Goal: Use online tool/utility: Utilize a website feature to perform a specific function

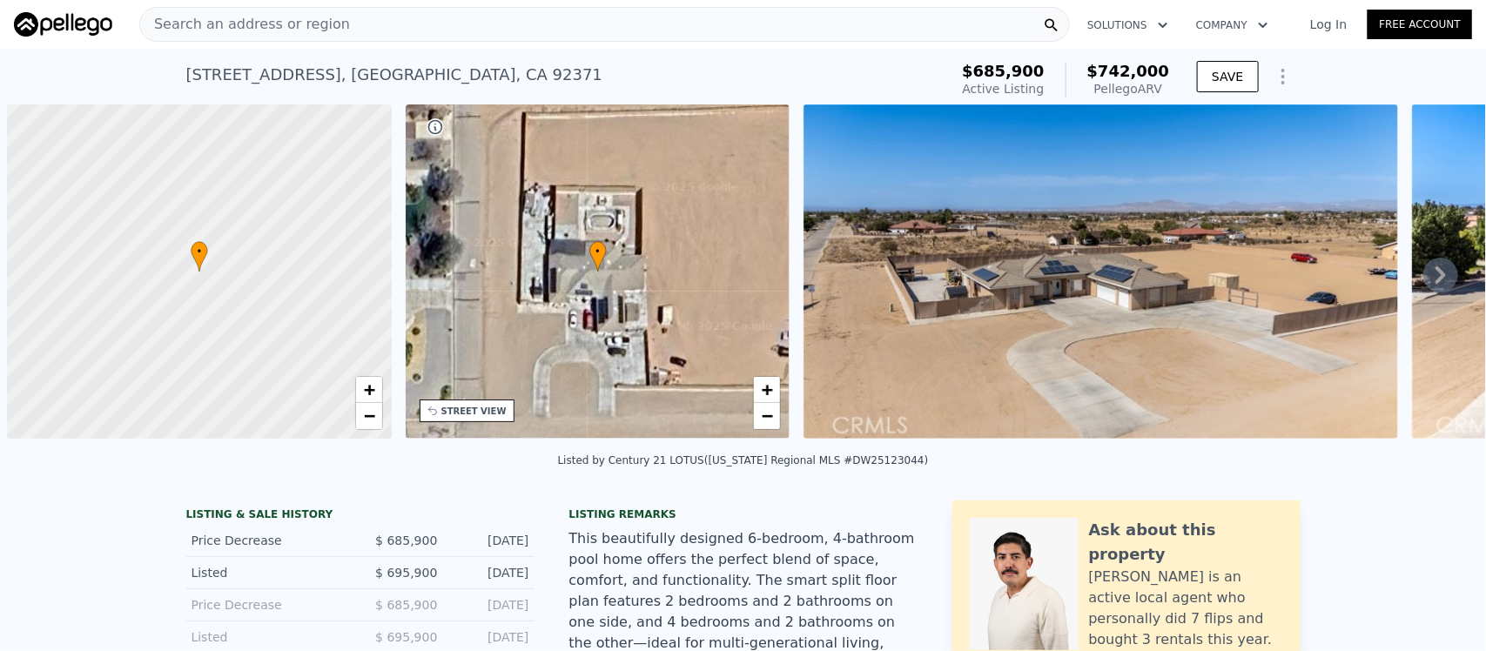
scroll to position [0, 6]
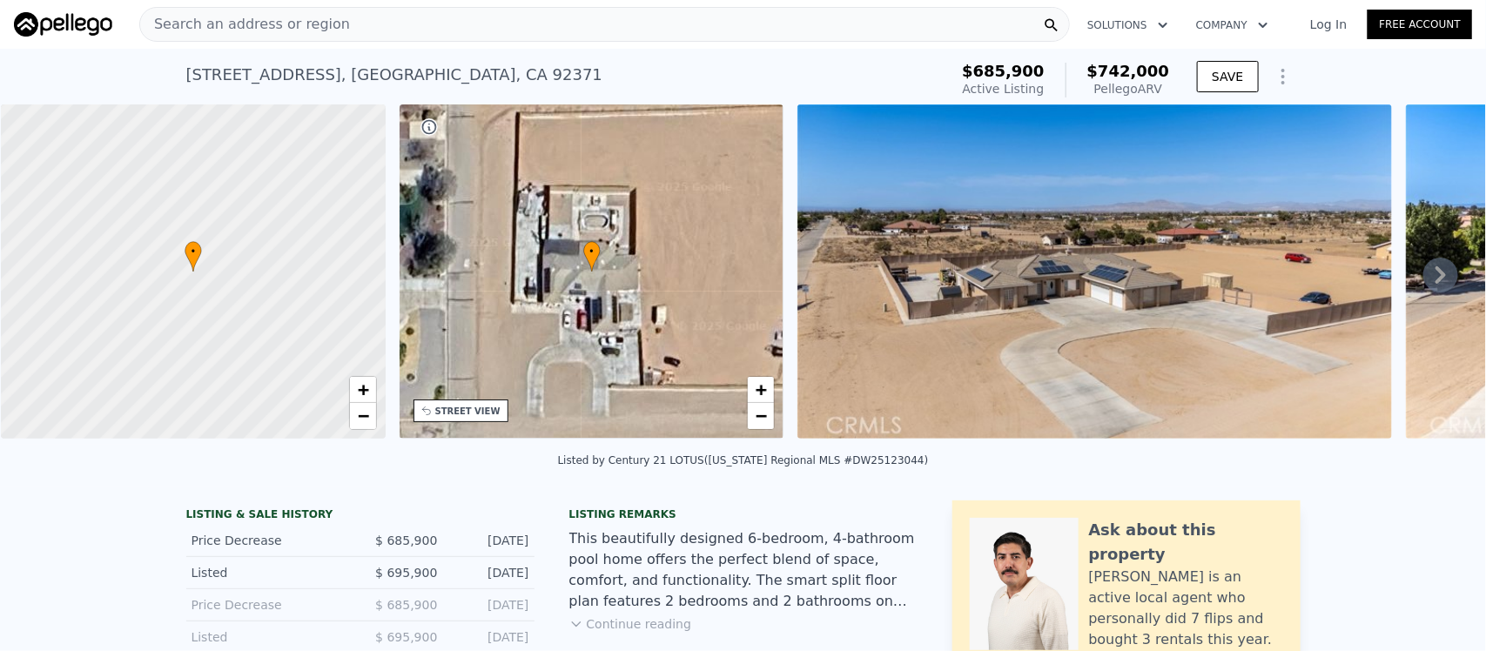
click at [179, 24] on span "Search an address or region" at bounding box center [245, 24] width 210 height 21
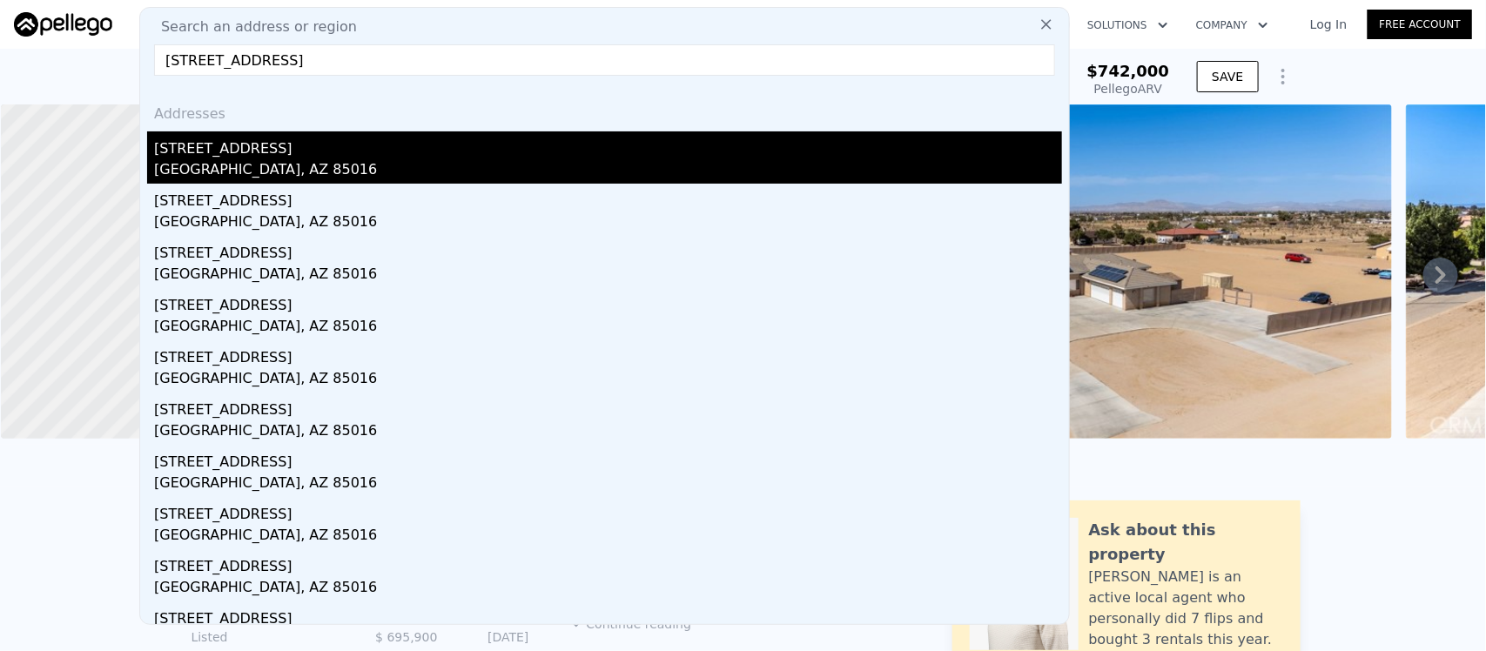
type input "[STREET_ADDRESS]"
click at [210, 161] on div "[GEOGRAPHIC_DATA], AZ 85016" at bounding box center [608, 171] width 908 height 24
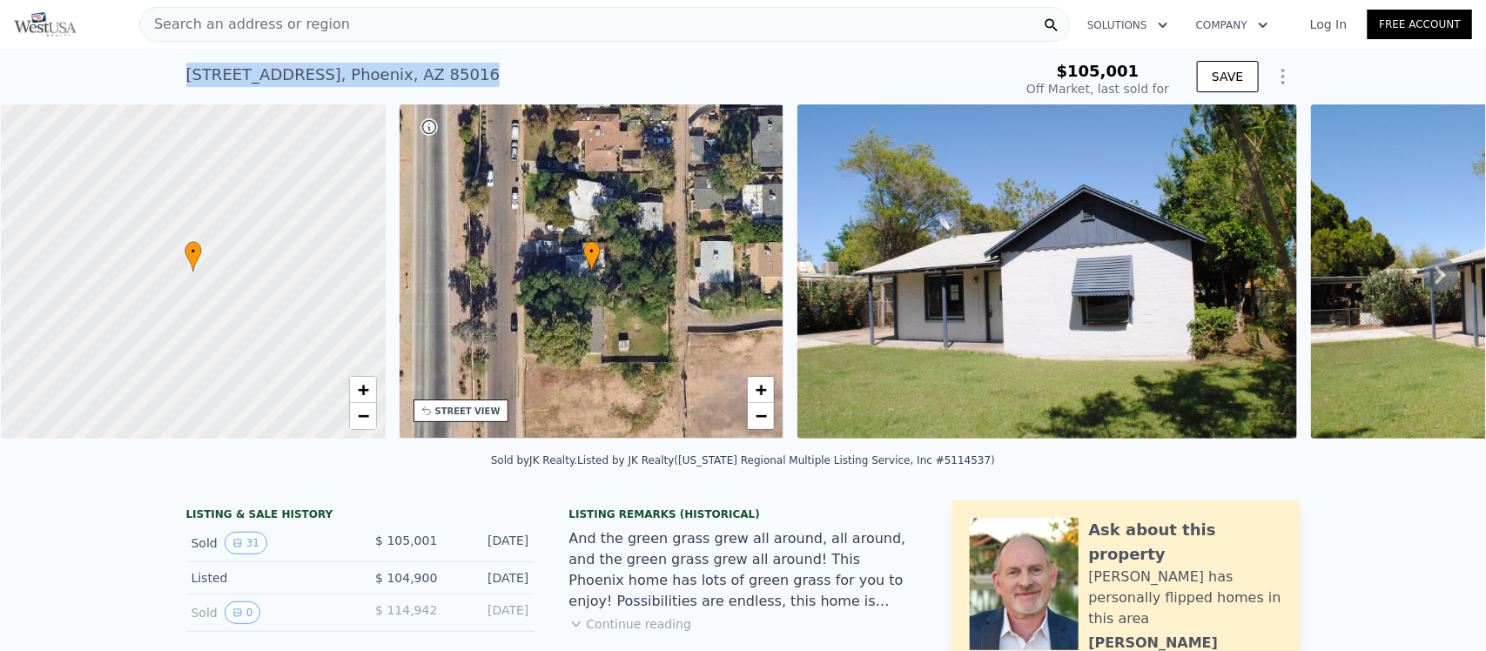
drag, startPoint x: 418, startPoint y: 83, endPoint x: 153, endPoint y: 74, distance: 264.9
click at [153, 74] on div "[STREET_ADDRESS] Sold [DATE] for $105,001 $105,001 Off Market, last sold for SA…" at bounding box center [743, 77] width 1486 height 56
copy div "[STREET_ADDRESS]"
click at [1320, 19] on link "Log In" at bounding box center [1329, 24] width 78 height 17
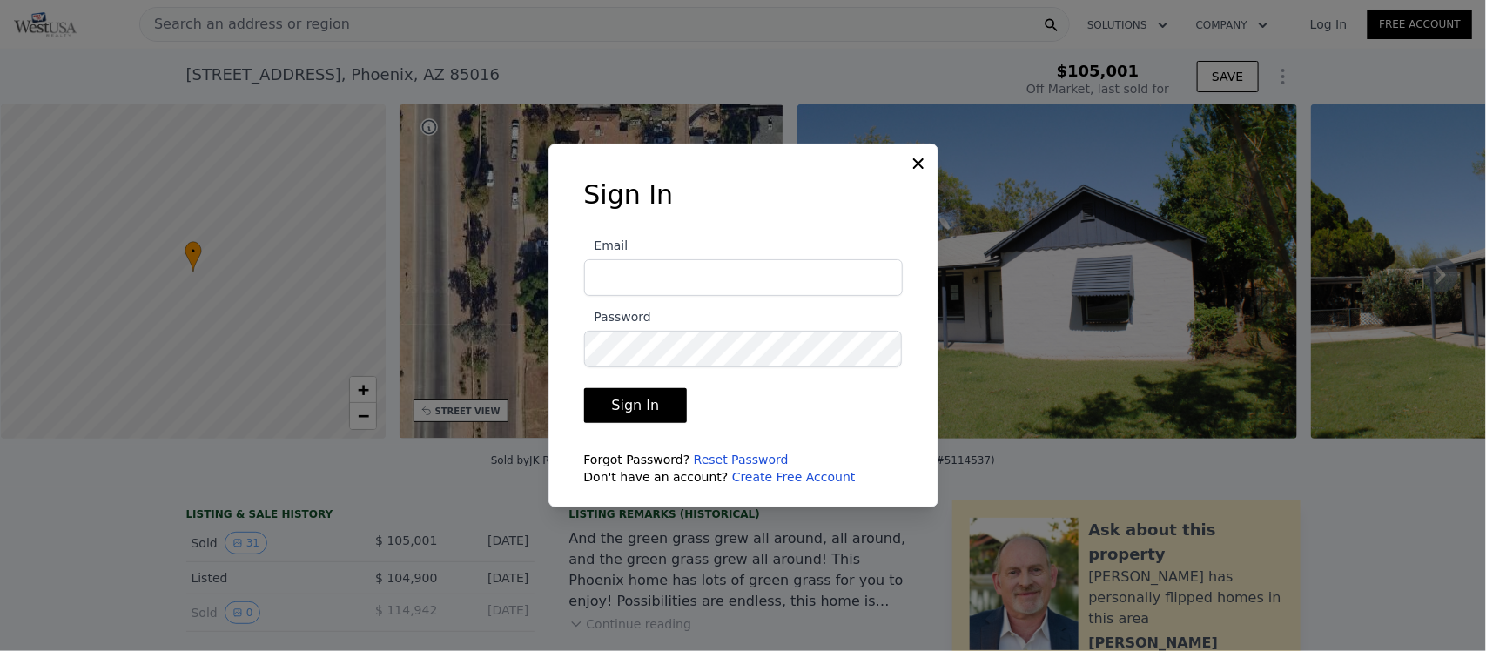
type input "[EMAIL_ADDRESS][DOMAIN_NAME]"
click at [623, 399] on button "Sign In" at bounding box center [636, 405] width 104 height 35
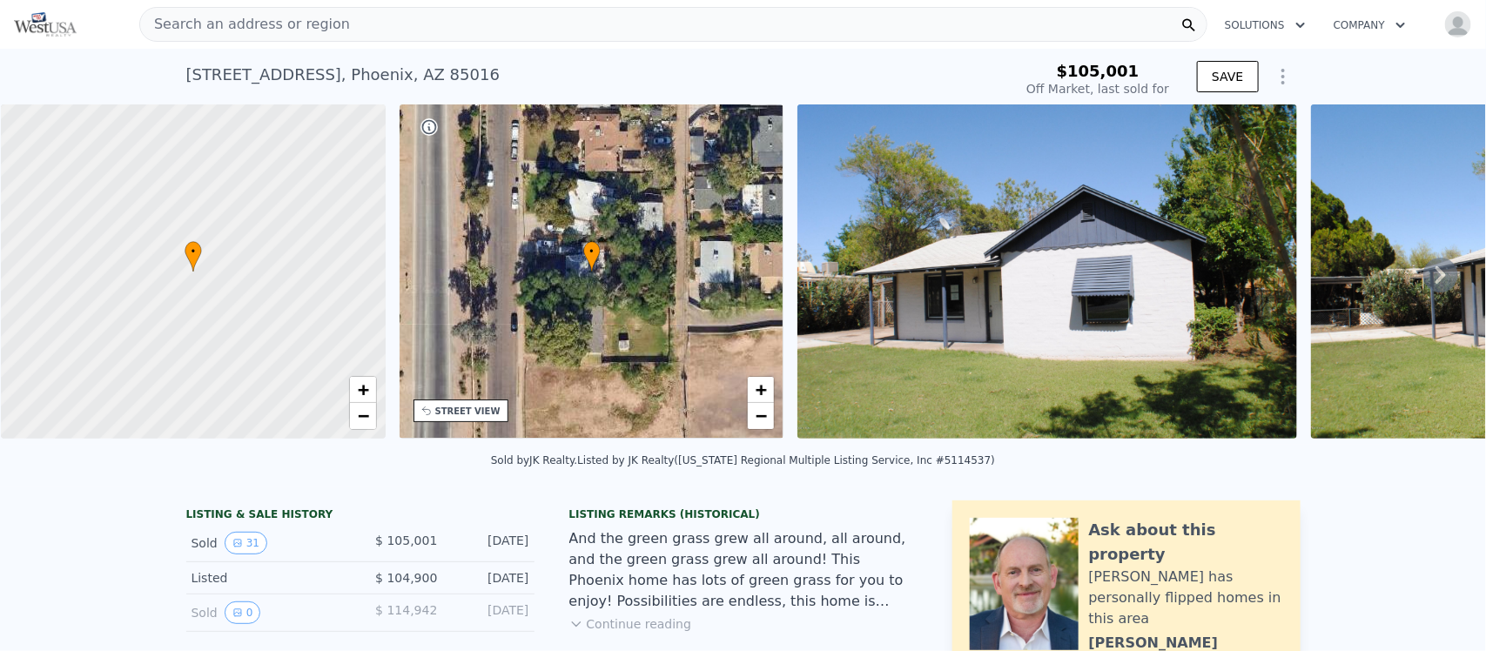
click at [414, 79] on div "[STREET_ADDRESS]" at bounding box center [343, 75] width 314 height 24
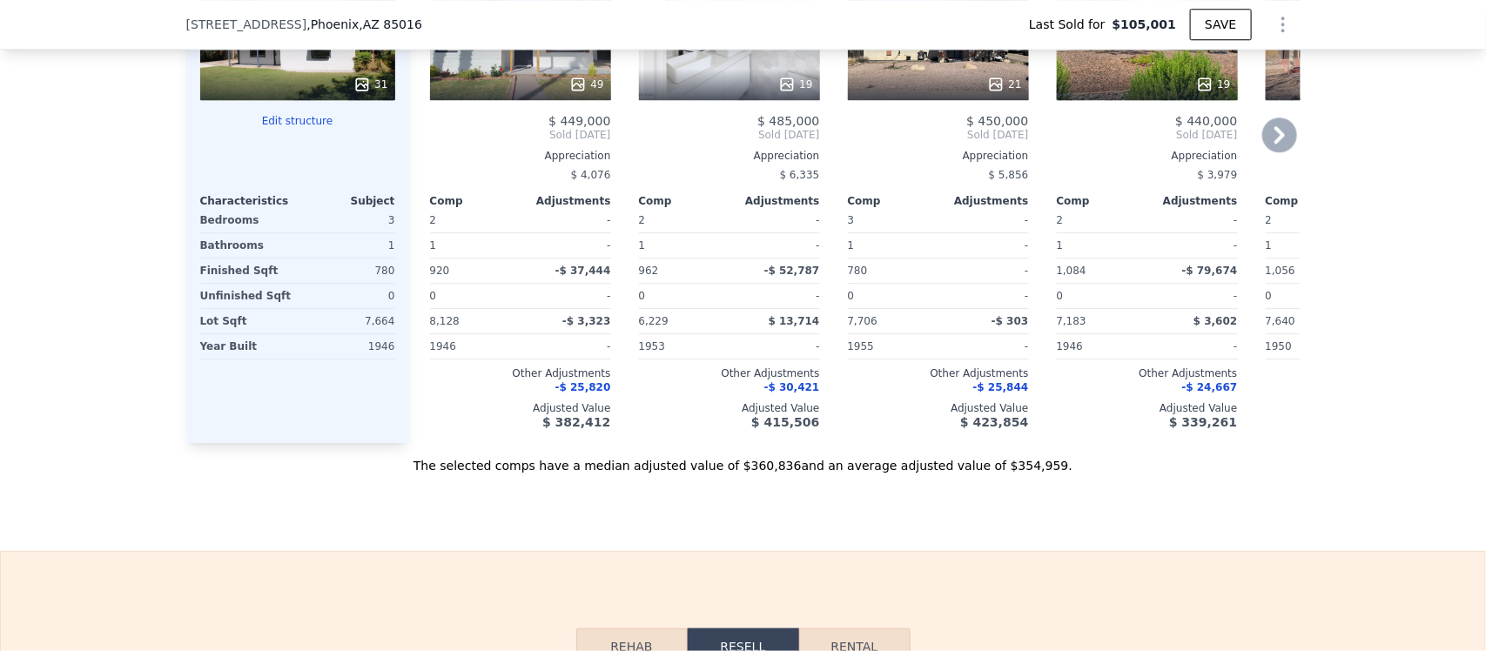
scroll to position [2171, 0]
click at [280, 127] on button "Edit structure" at bounding box center [297, 120] width 195 height 14
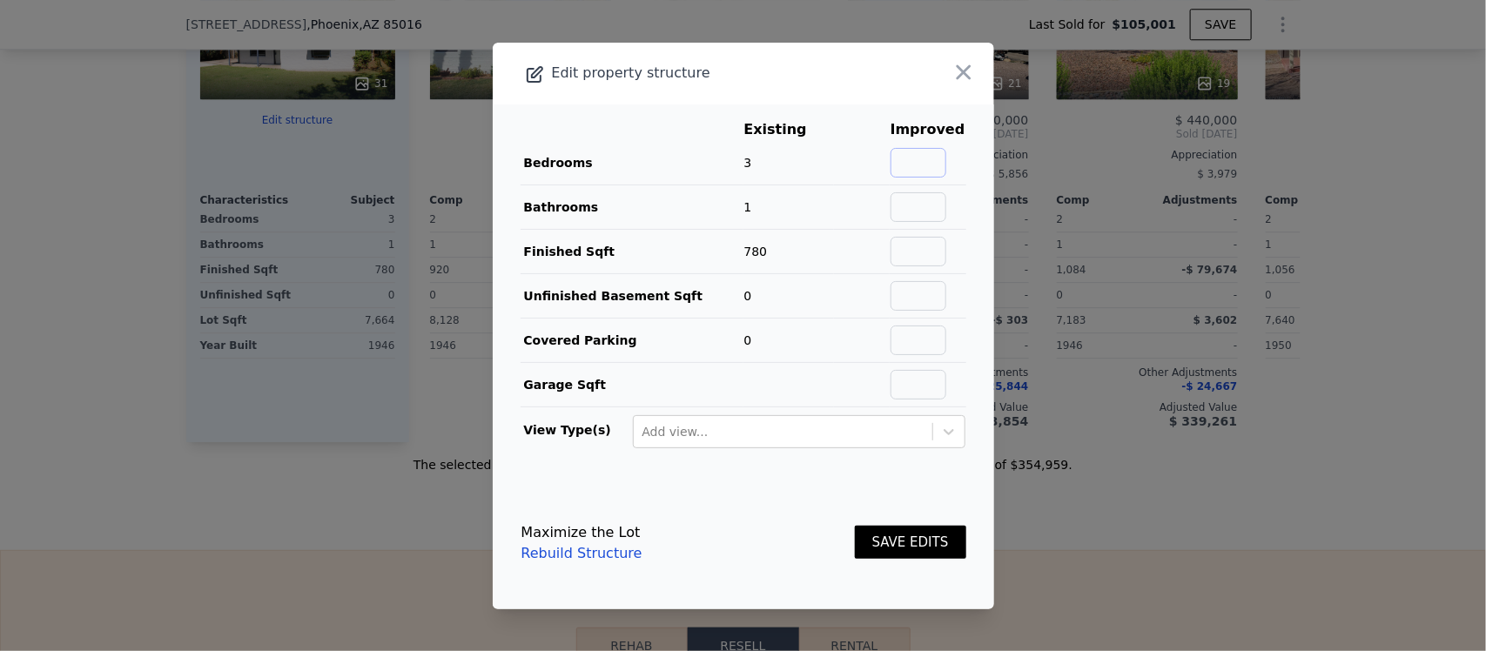
click at [929, 159] on input "text" at bounding box center [919, 163] width 56 height 30
type input "4"
click at [923, 206] on input "text" at bounding box center [919, 207] width 56 height 30
type input "2"
click at [916, 246] on input "text" at bounding box center [919, 252] width 56 height 30
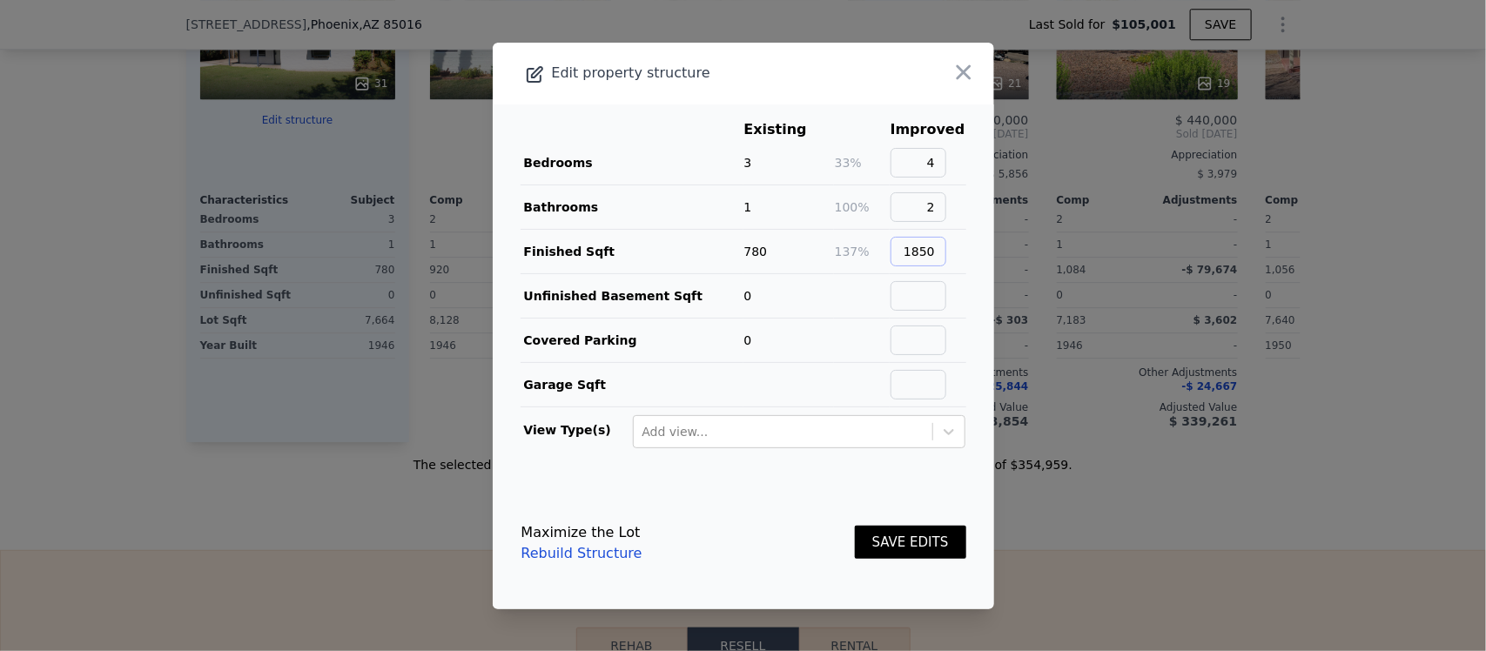
type input "1850"
click at [895, 545] on button "SAVE EDITS" at bounding box center [910, 543] width 111 height 34
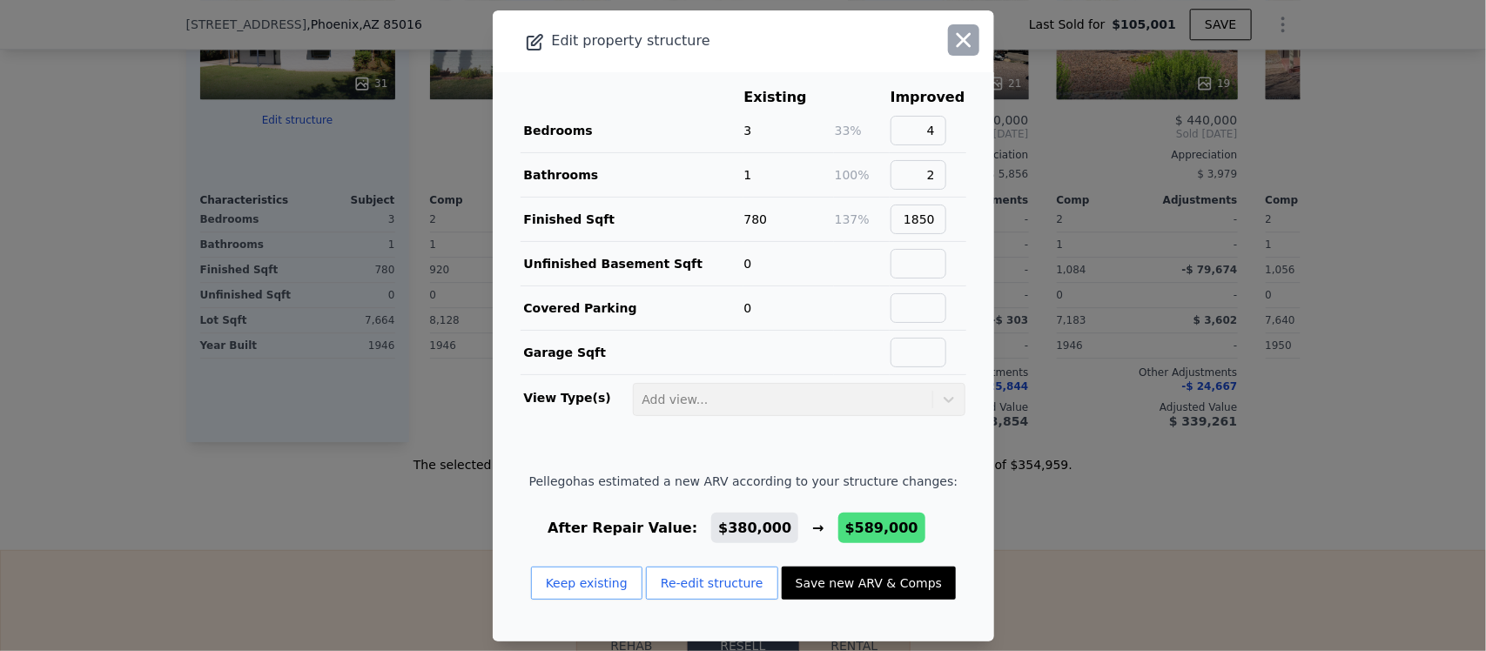
click at [959, 36] on icon "button" at bounding box center [964, 40] width 24 height 24
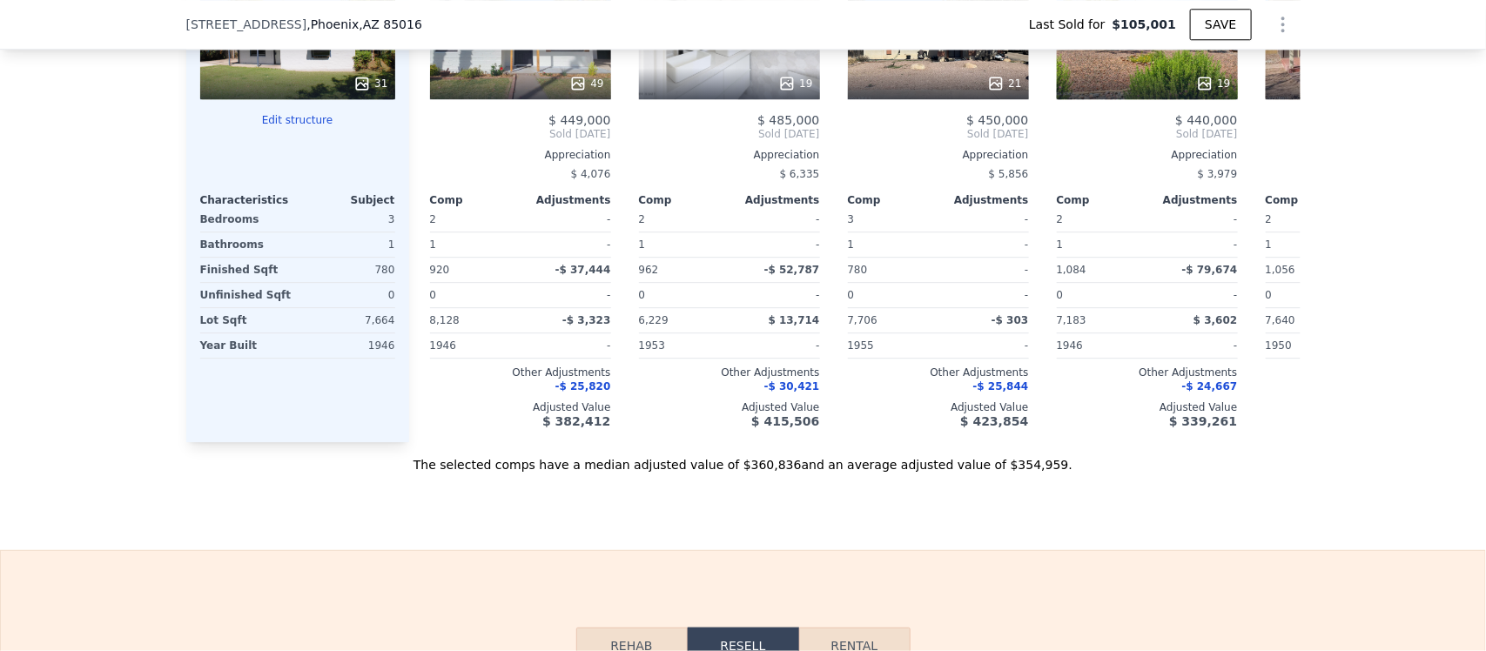
click at [287, 127] on button "Edit structure" at bounding box center [297, 120] width 195 height 14
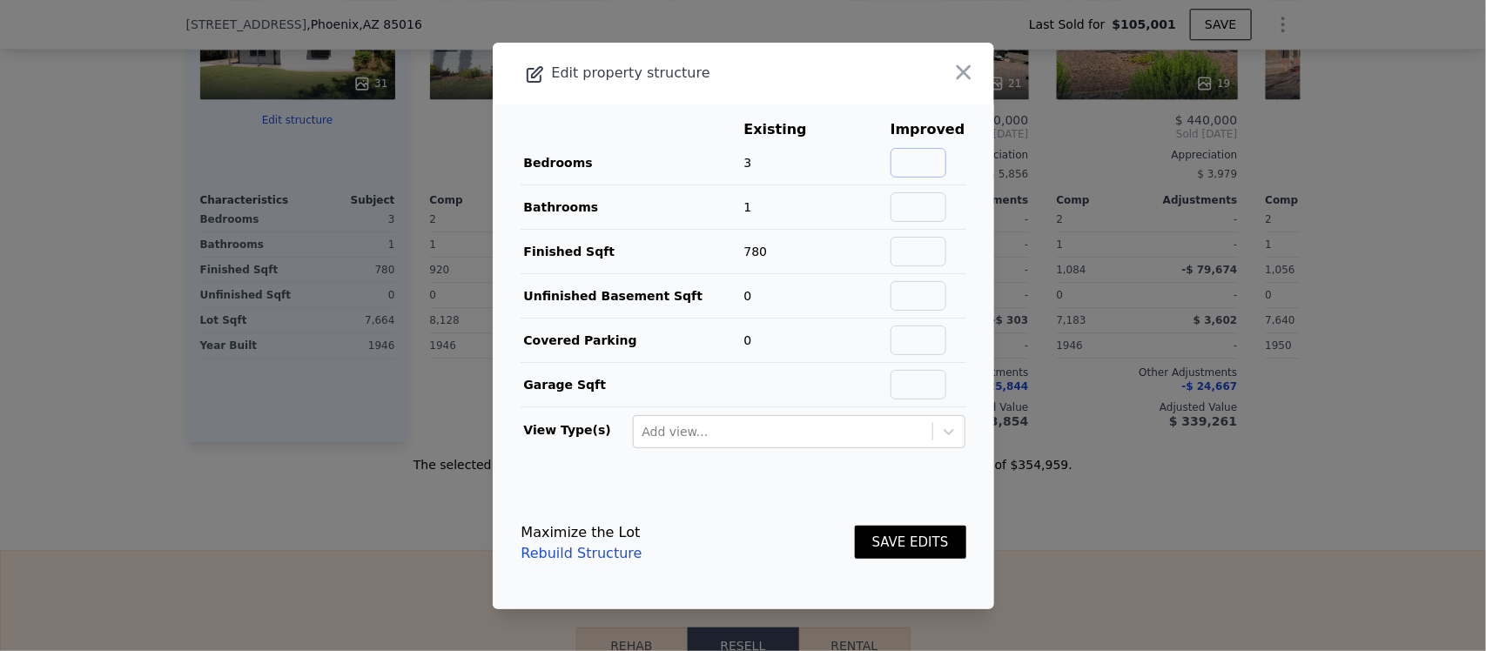
click at [899, 161] on input "text" at bounding box center [919, 163] width 56 height 30
type input "6"
click at [910, 201] on input "text" at bounding box center [919, 207] width 56 height 30
type input "4"
click at [912, 249] on input "text" at bounding box center [919, 252] width 56 height 30
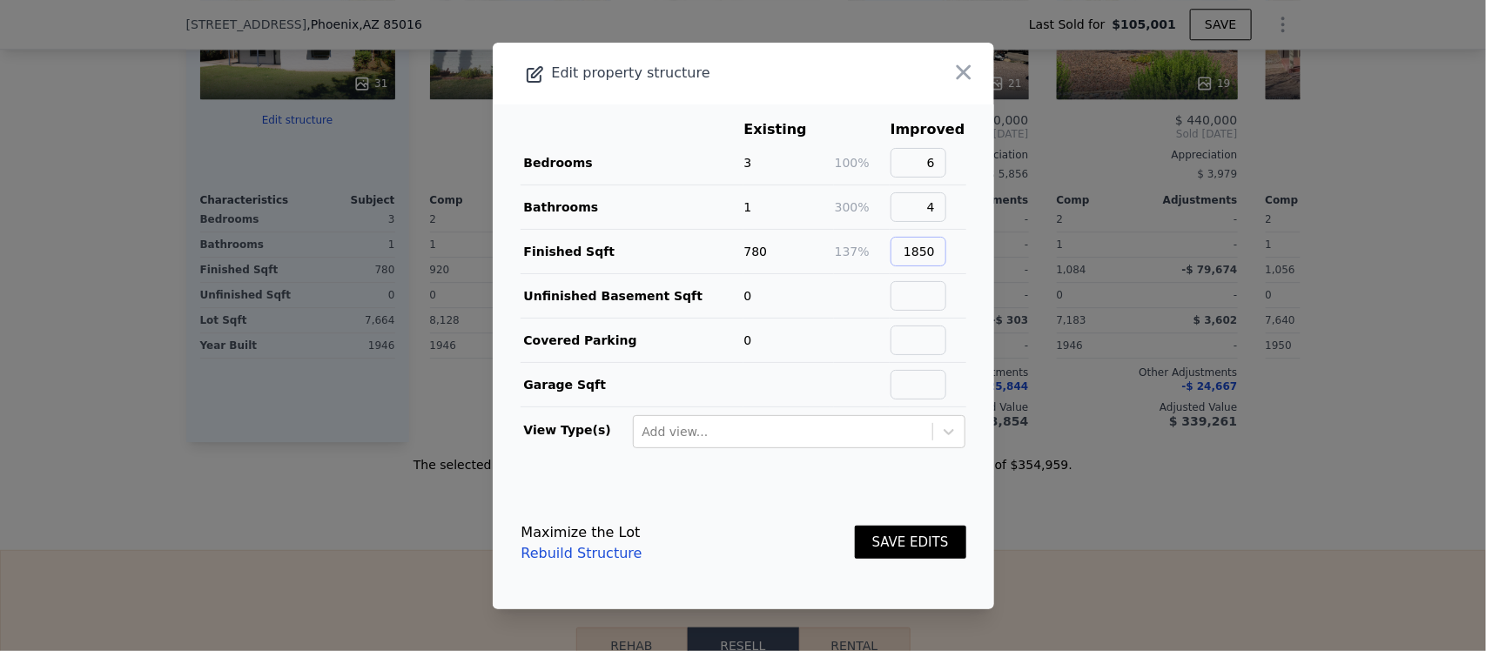
type input "1850"
click at [881, 550] on button "SAVE EDITS" at bounding box center [910, 543] width 111 height 34
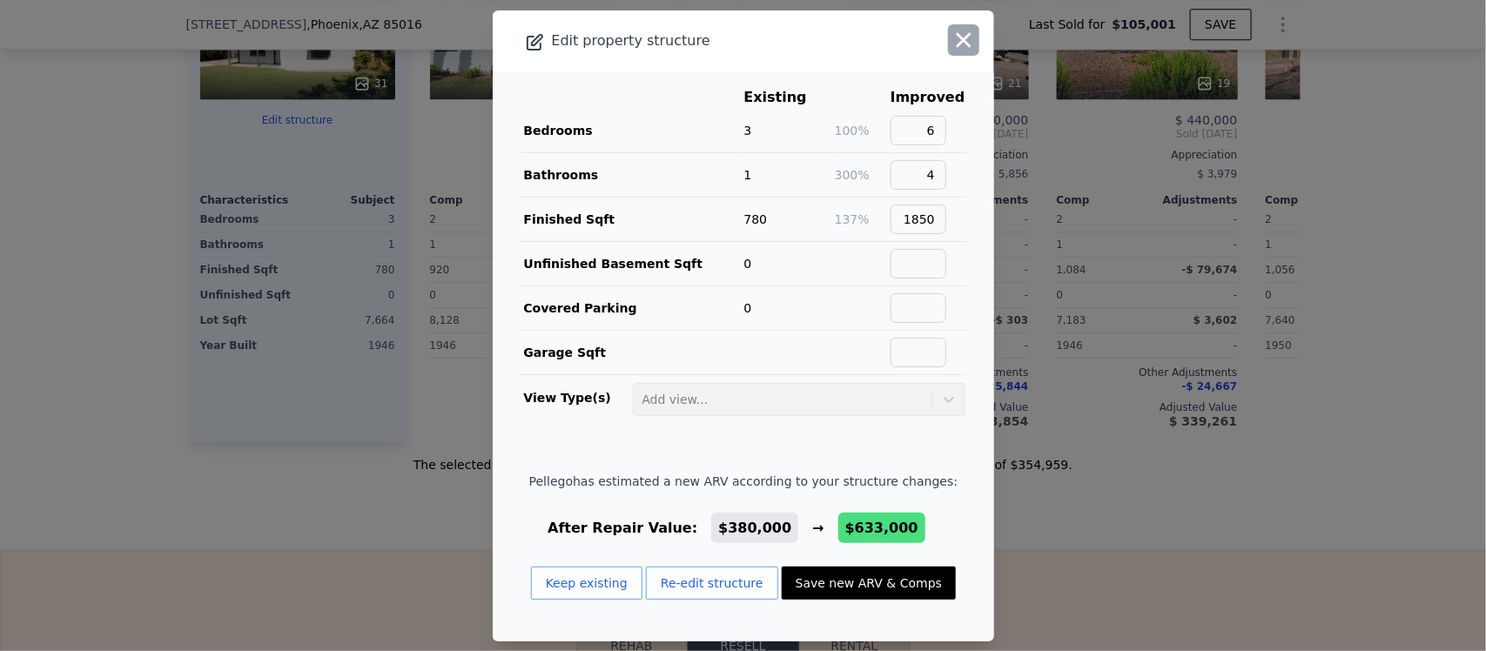
click at [952, 37] on icon "button" at bounding box center [964, 40] width 24 height 24
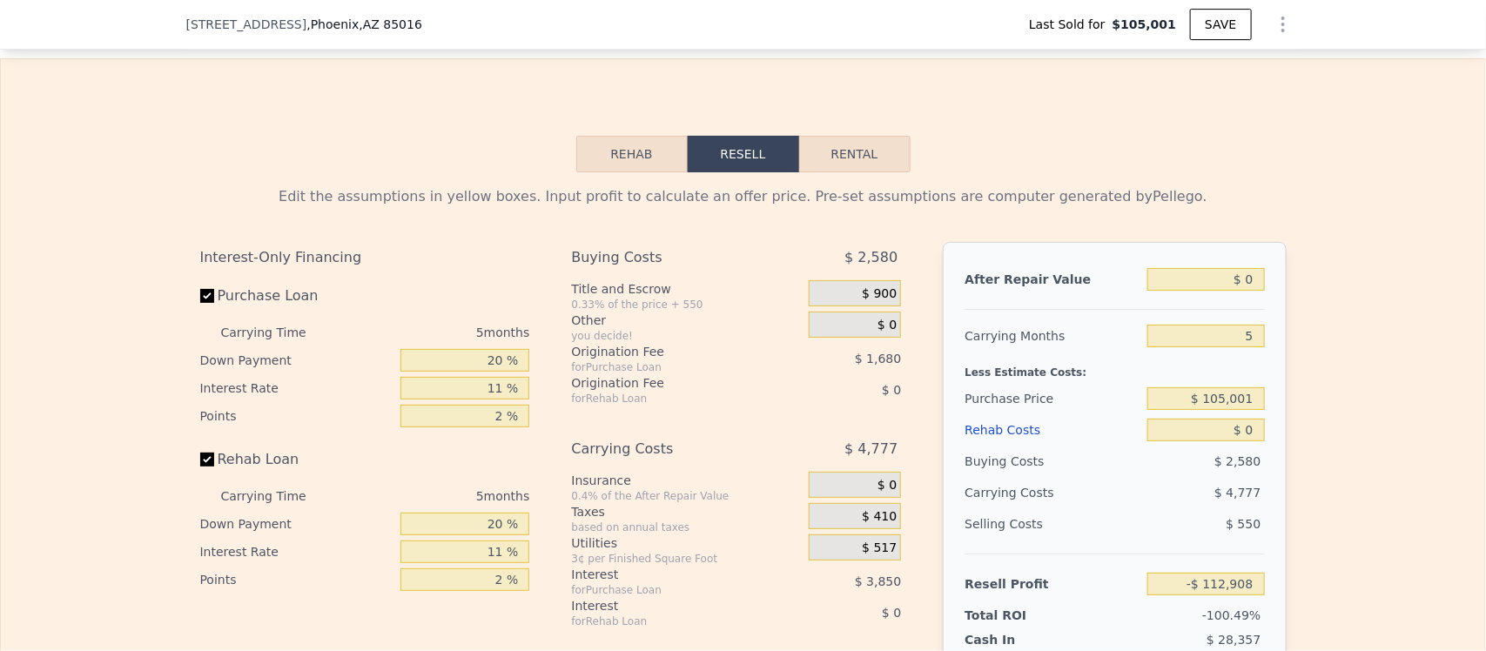
scroll to position [2715, 0]
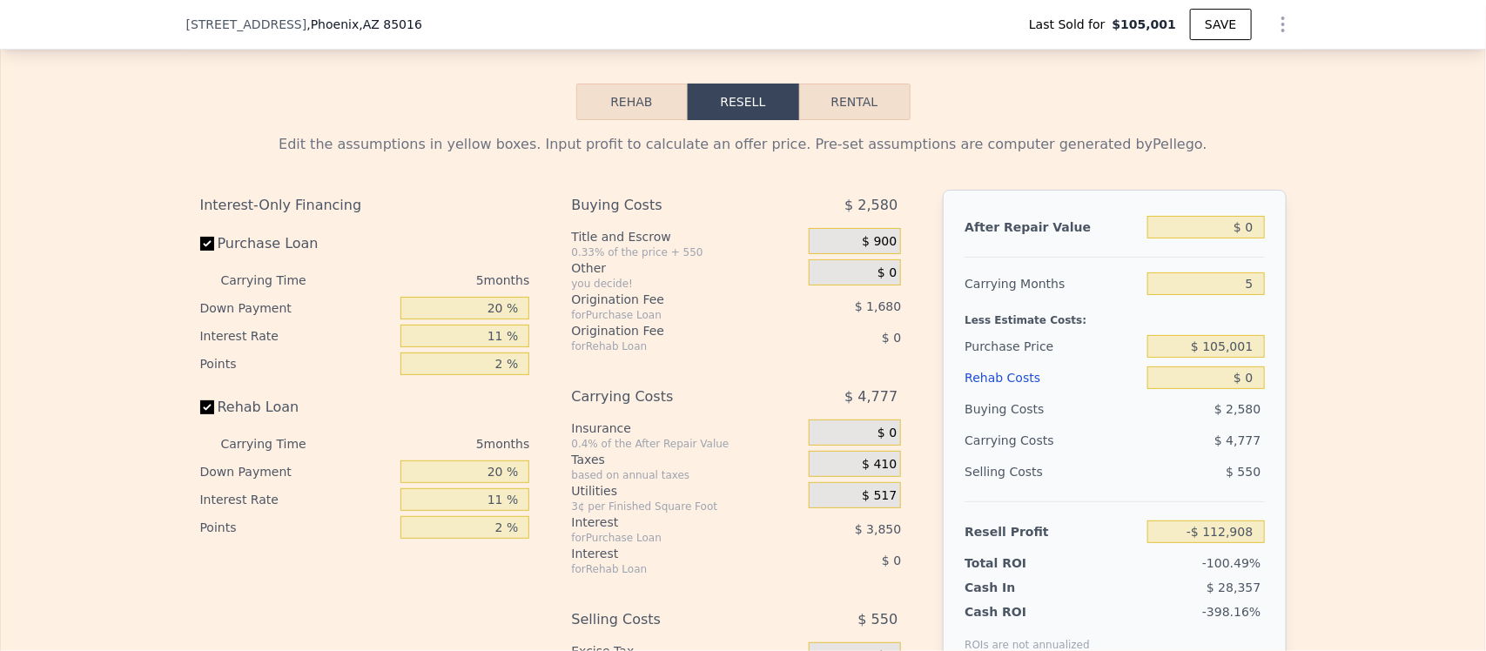
click at [630, 120] on button "Rehab" at bounding box center [631, 102] width 111 height 37
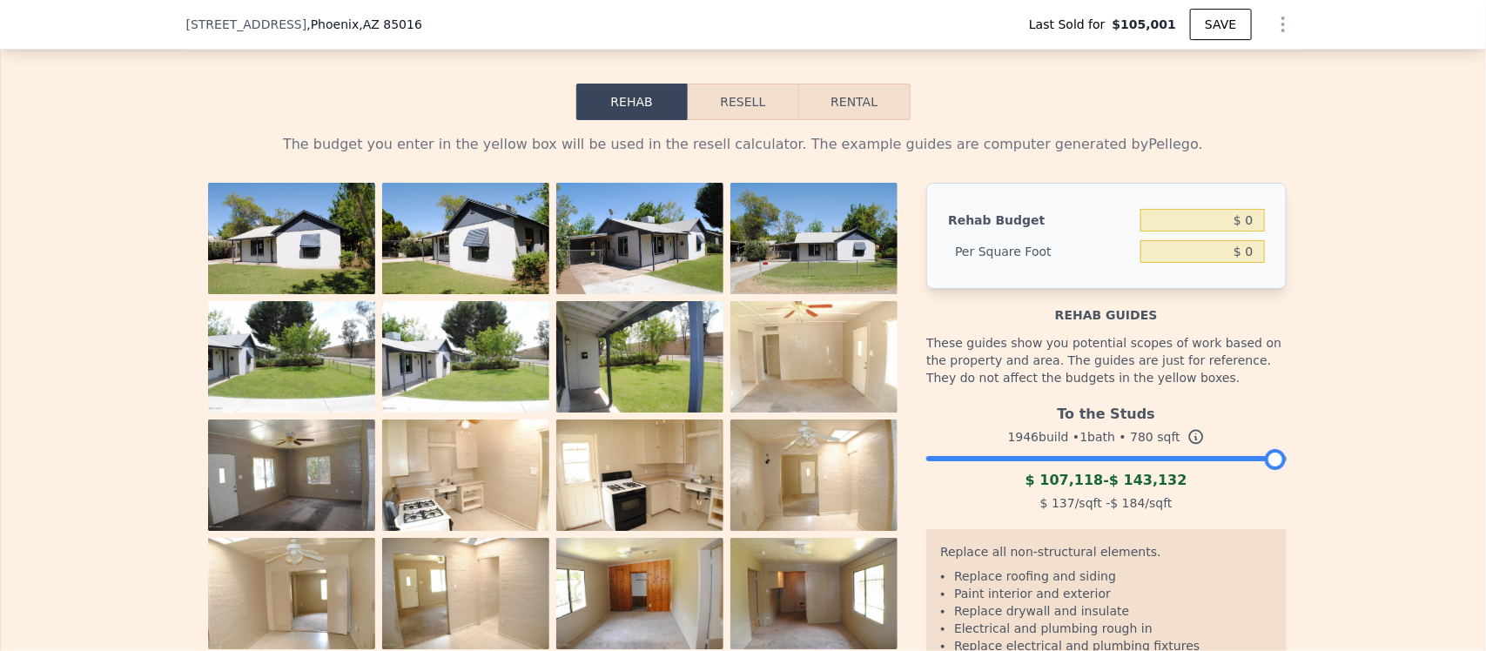
click at [733, 120] on button "Resell" at bounding box center [743, 102] width 111 height 37
click at [732, 120] on button "Resell" at bounding box center [743, 102] width 111 height 37
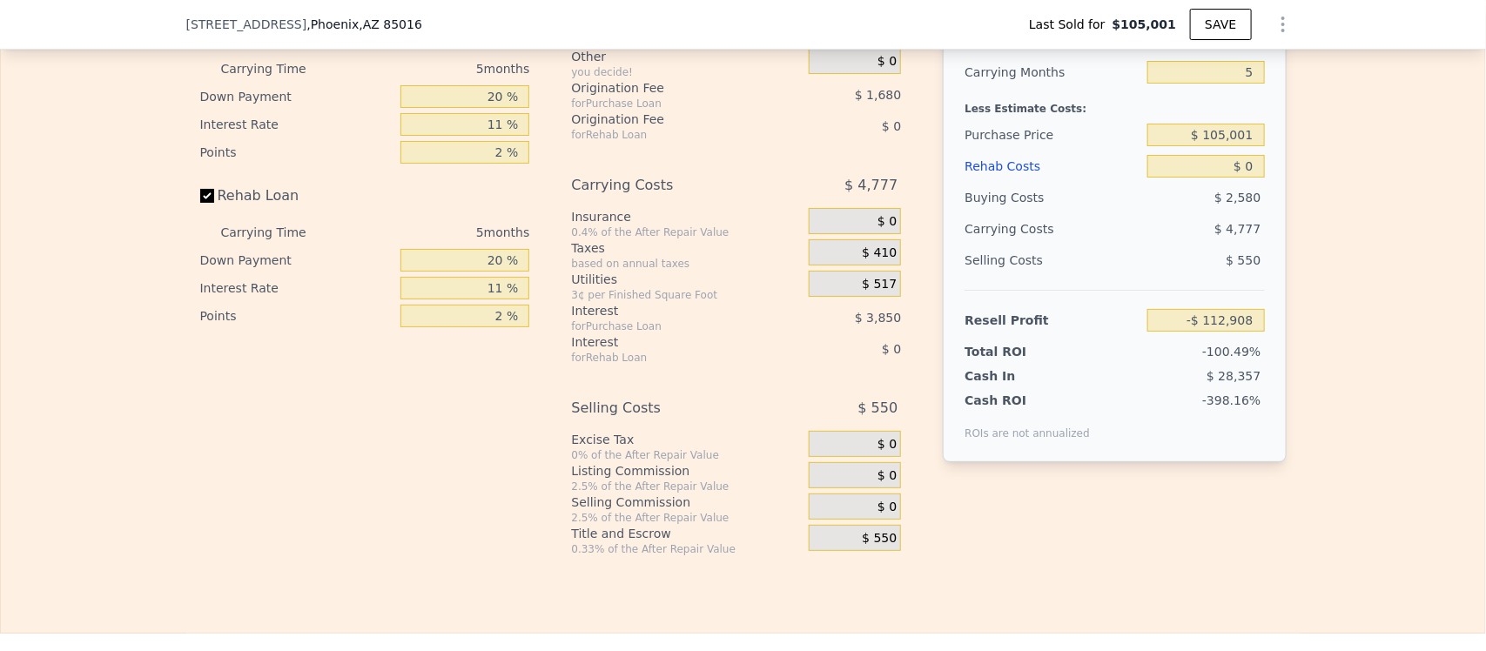
scroll to position [2933, 0]
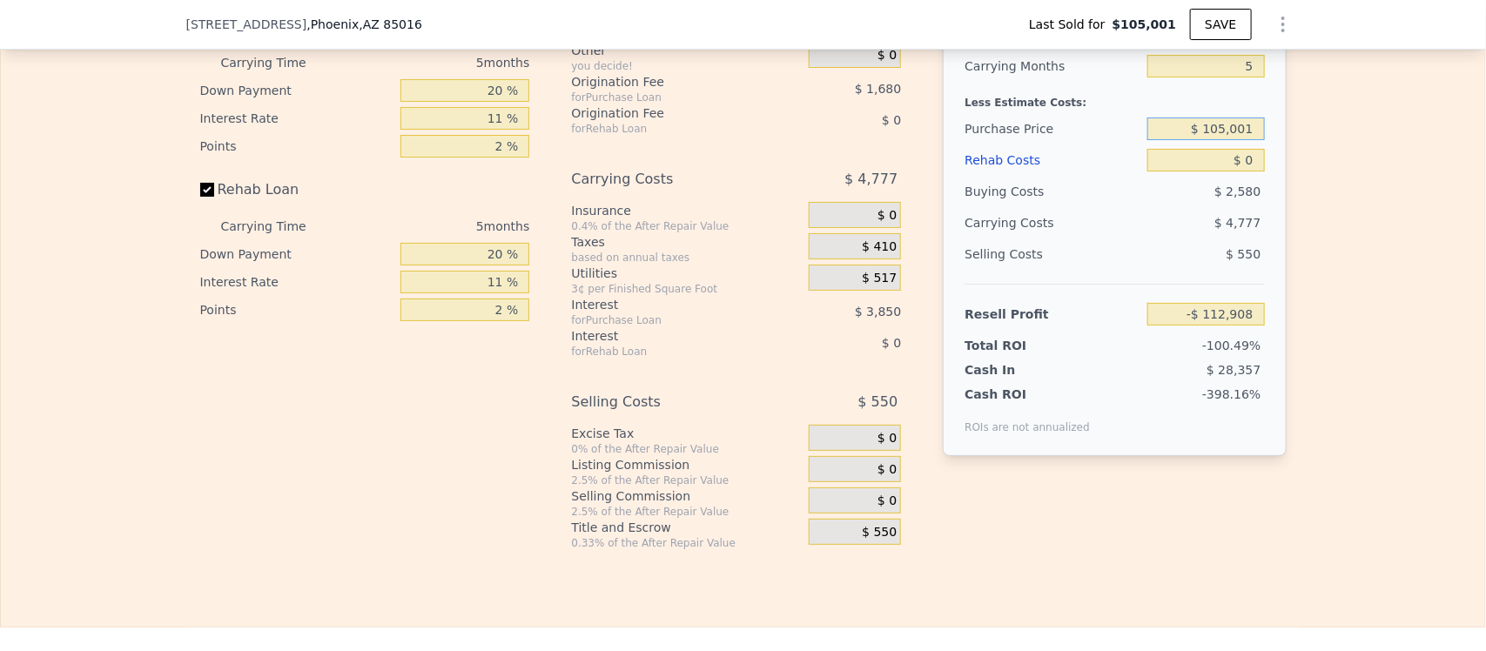
drag, startPoint x: 1245, startPoint y: 168, endPoint x: 1204, endPoint y: 163, distance: 41.3
click at [1204, 140] on input "$ 105,001" at bounding box center [1206, 129] width 117 height 23
click at [1204, 140] on input "$ 225" at bounding box center [1206, 129] width 117 height 23
click at [1351, 264] on div "Edit the assumptions in yellow boxes. Input profit to calculate an offer price.…" at bounding box center [743, 226] width 1485 height 648
click at [1246, 172] on input "$ 0" at bounding box center [1206, 160] width 117 height 23
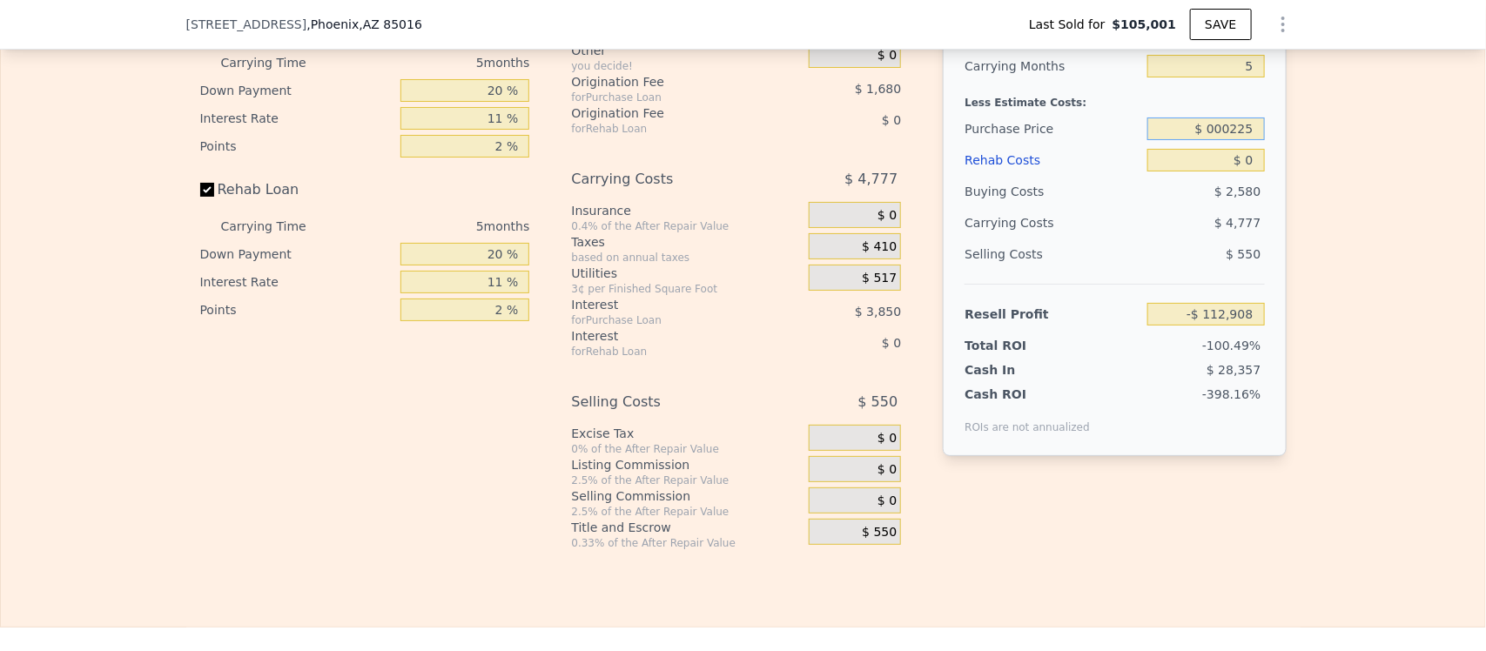
click at [1247, 140] on input "$ 000225" at bounding box center [1206, 129] width 117 height 23
click at [1239, 140] on input "$ 000225" at bounding box center [1206, 129] width 117 height 23
type input "$ 225"
type input "-$ 2,267"
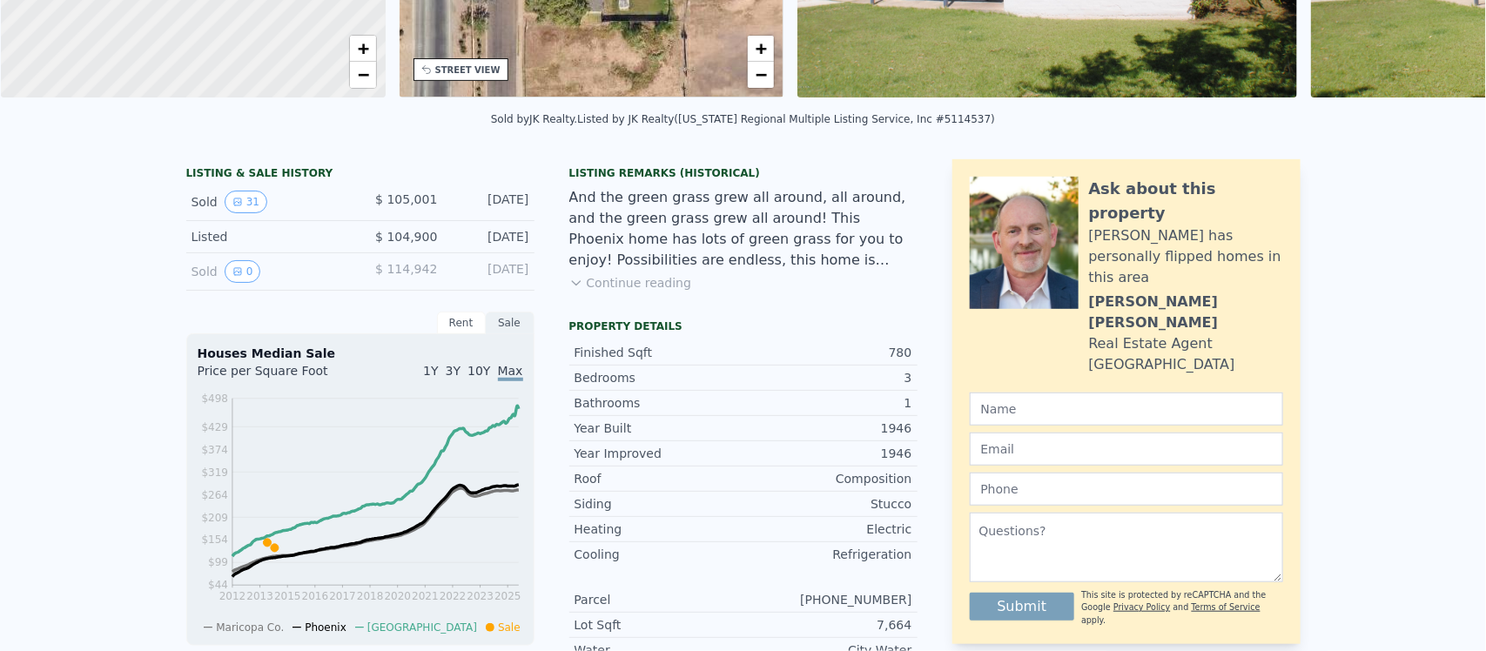
scroll to position [0, 0]
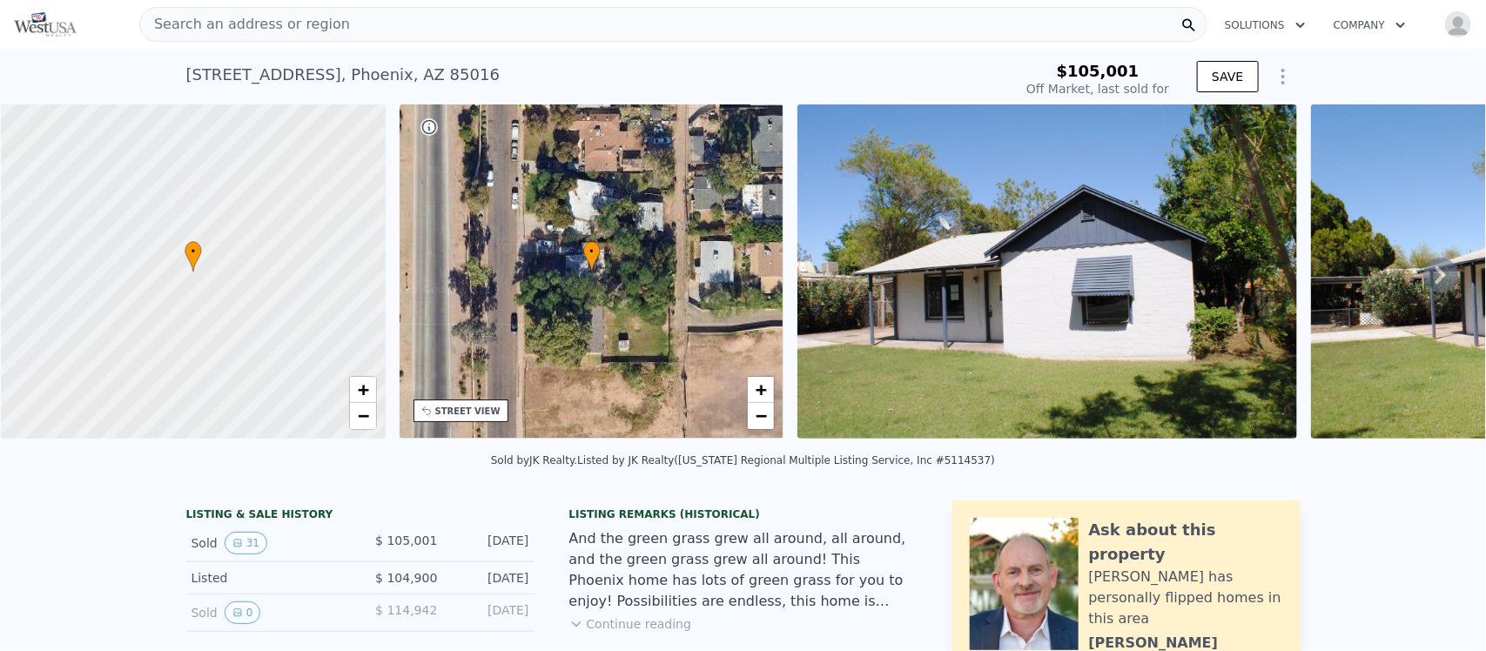
type input "$ 380,000"
type input "$ 356,835"
